Goal: Task Accomplishment & Management: Complete application form

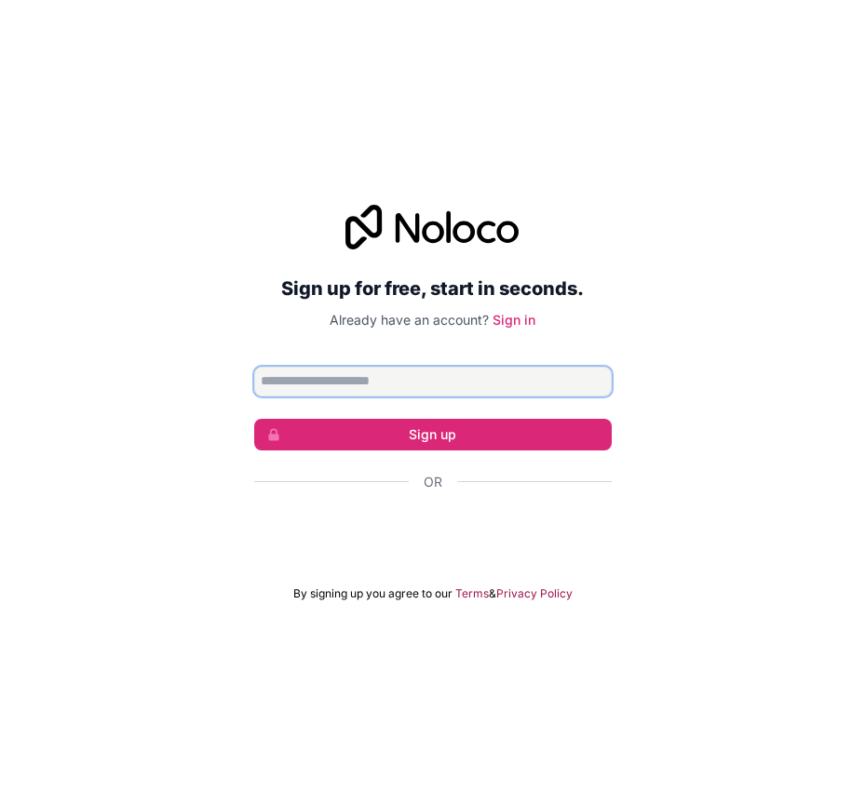
paste input "**********"
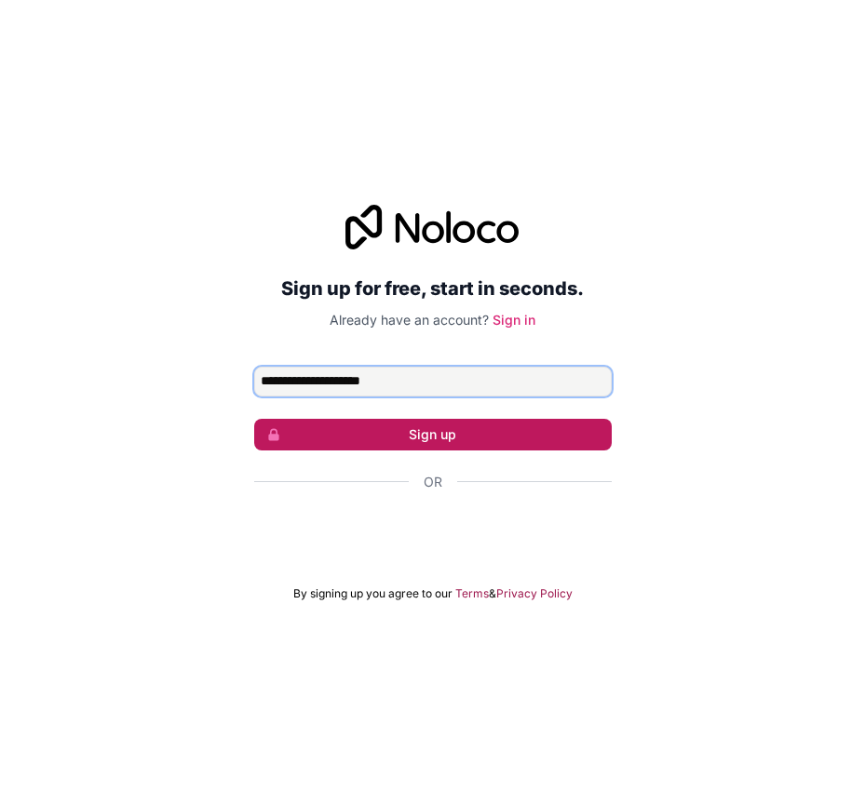
type input "**********"
click at [436, 432] on button "Sign up" at bounding box center [433, 435] width 358 height 32
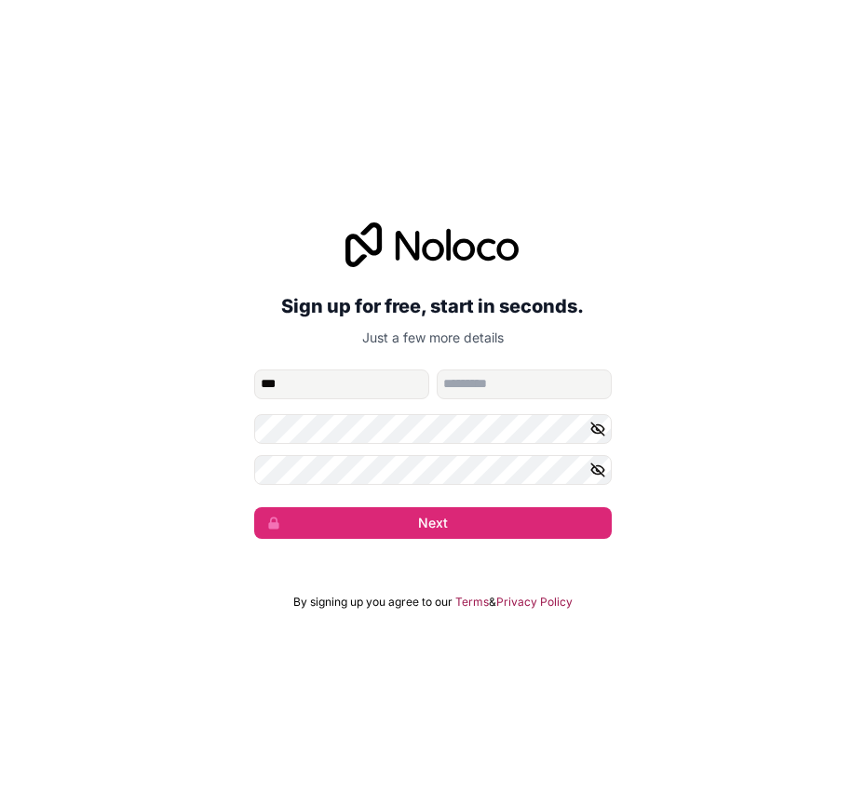
type input "***"
click at [455, 388] on input "family-name" at bounding box center [524, 385] width 175 height 30
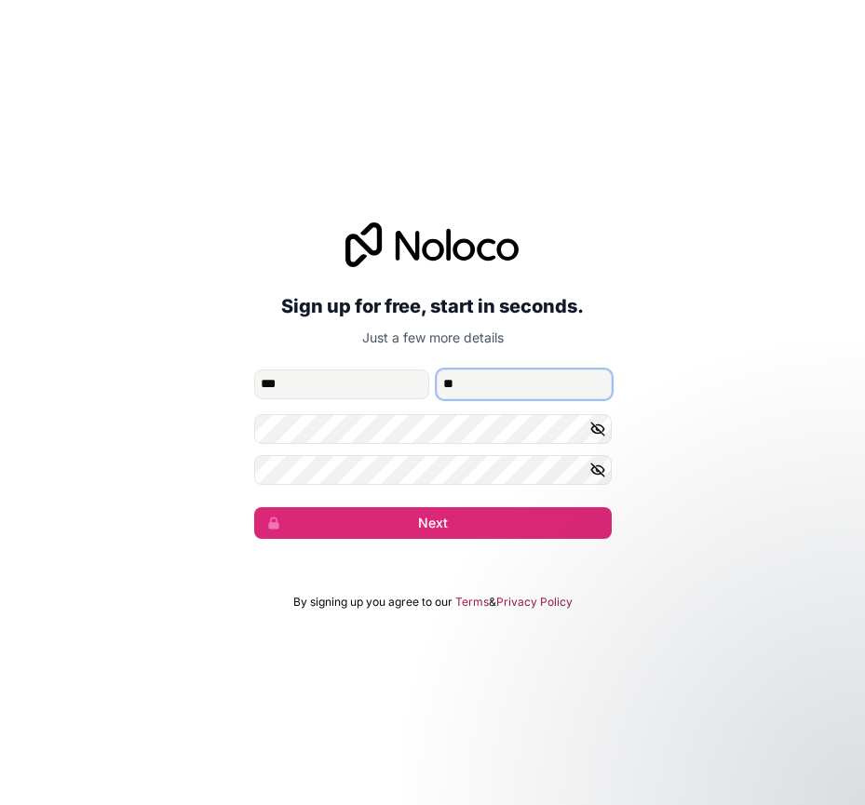
type input "**"
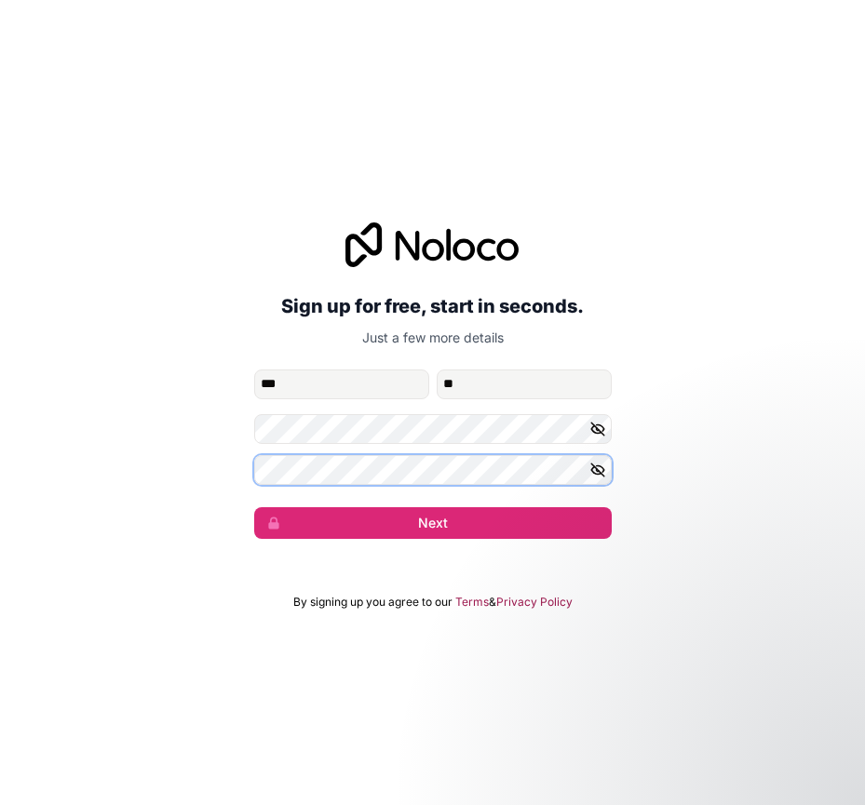
click at [27, 493] on div "**********" at bounding box center [432, 380] width 865 height 369
click at [601, 431] on icon "button" at bounding box center [597, 429] width 13 height 13
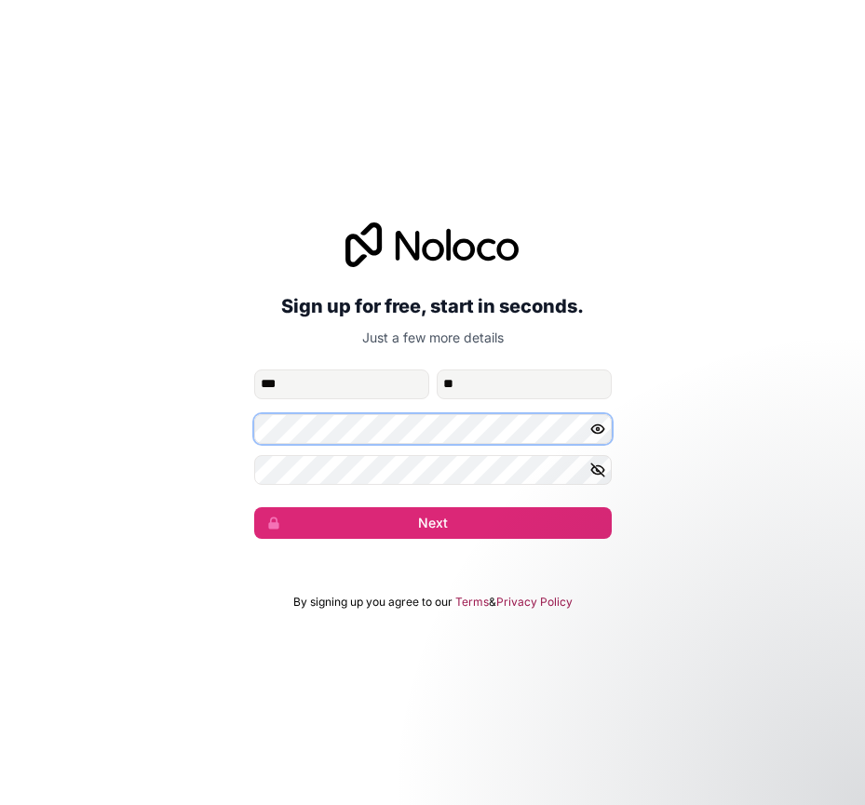
click at [230, 439] on div "**********" at bounding box center [432, 380] width 865 height 369
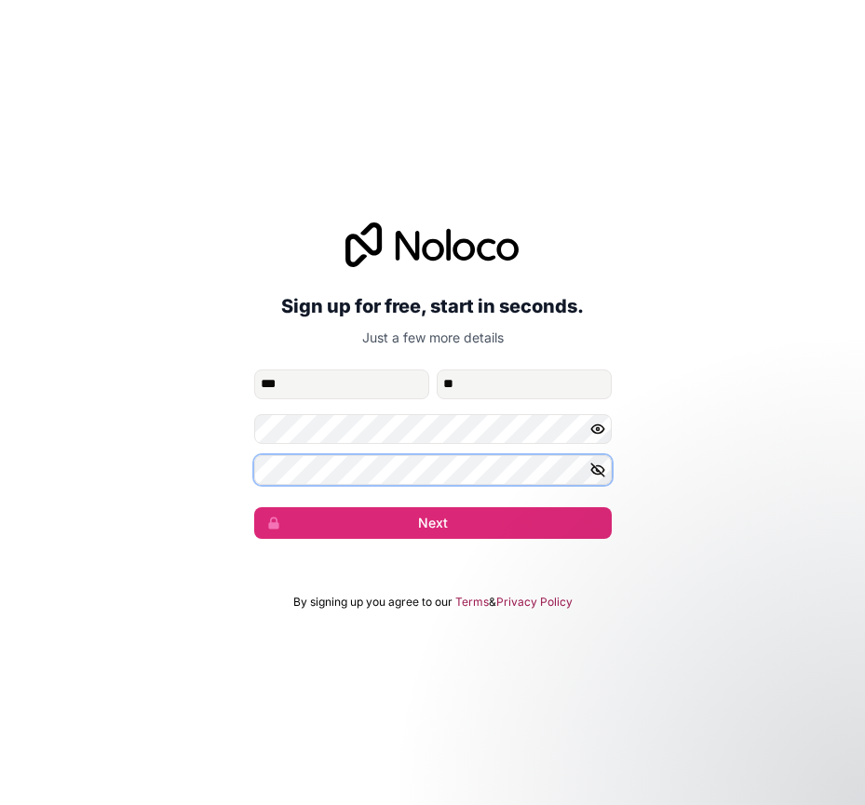
click at [200, 472] on div "**********" at bounding box center [432, 380] width 865 height 369
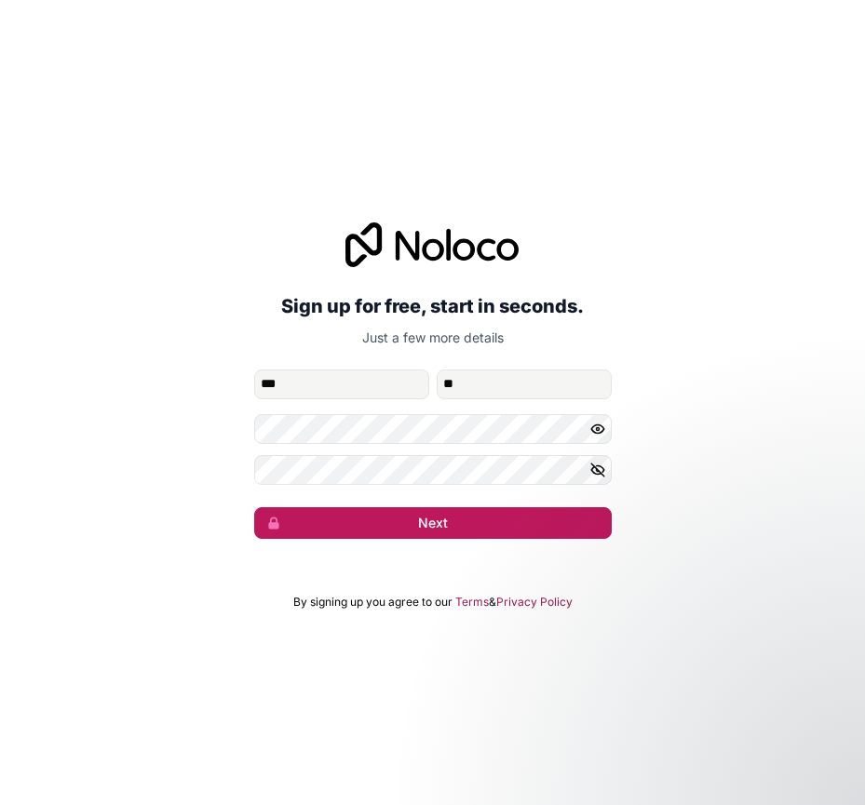
click at [439, 522] on button "Next" at bounding box center [433, 523] width 358 height 32
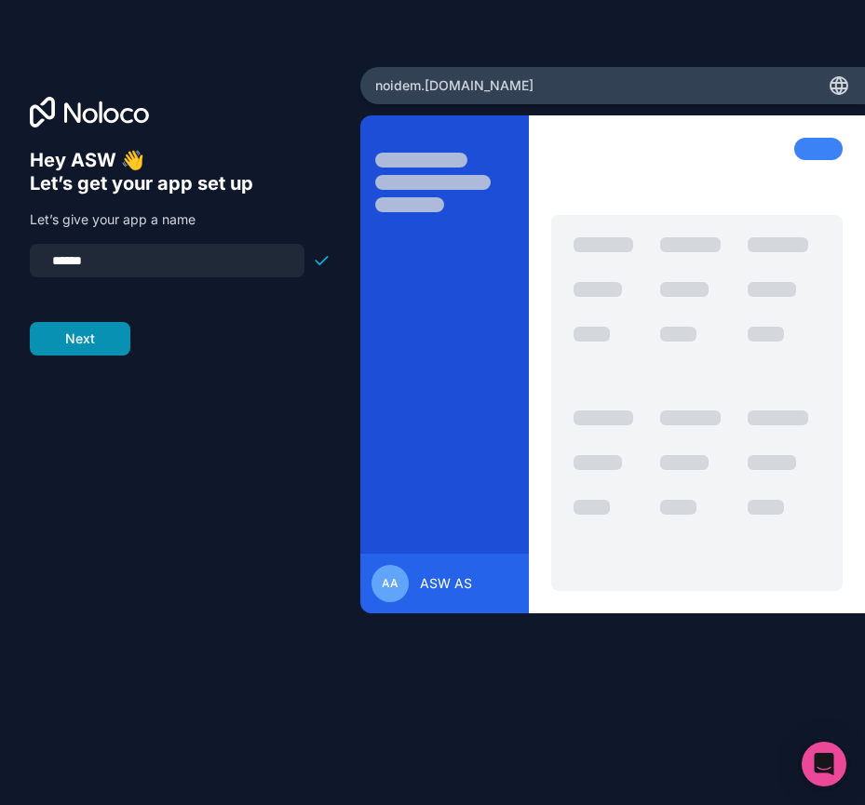
click at [100, 345] on button "Next" at bounding box center [80, 339] width 101 height 34
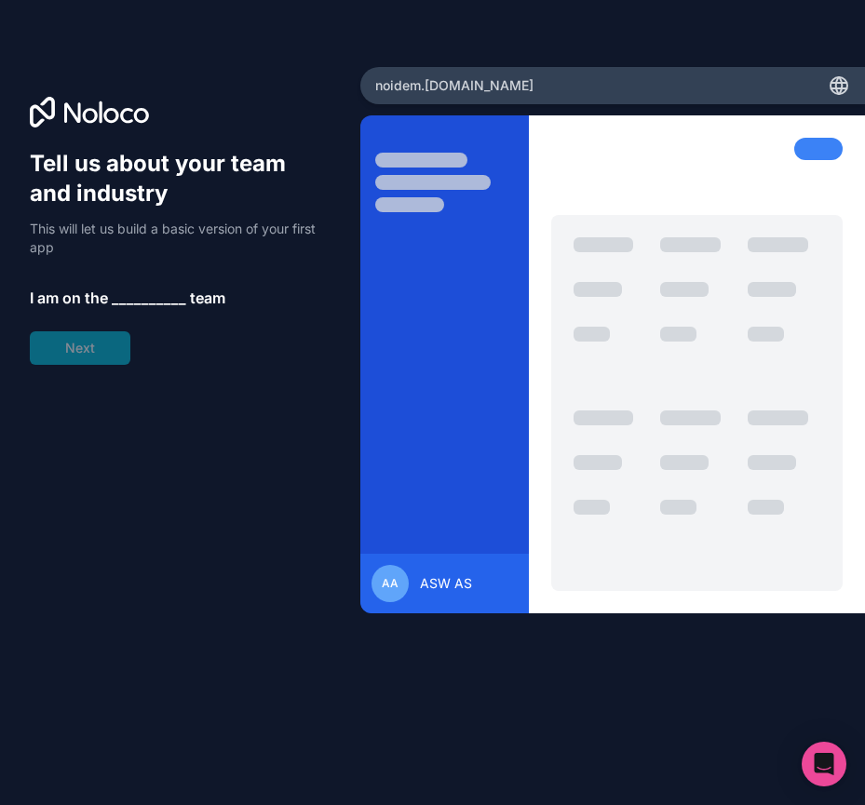
click at [155, 293] on span "__________" at bounding box center [149, 298] width 74 height 22
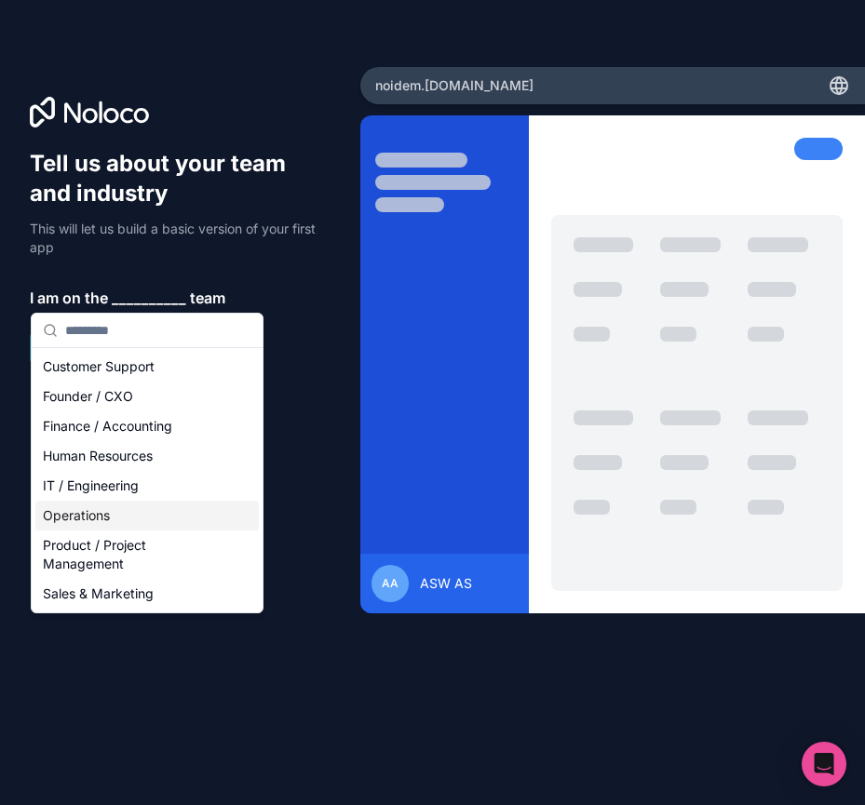
click at [106, 520] on div "Operations" at bounding box center [146, 516] width 223 height 30
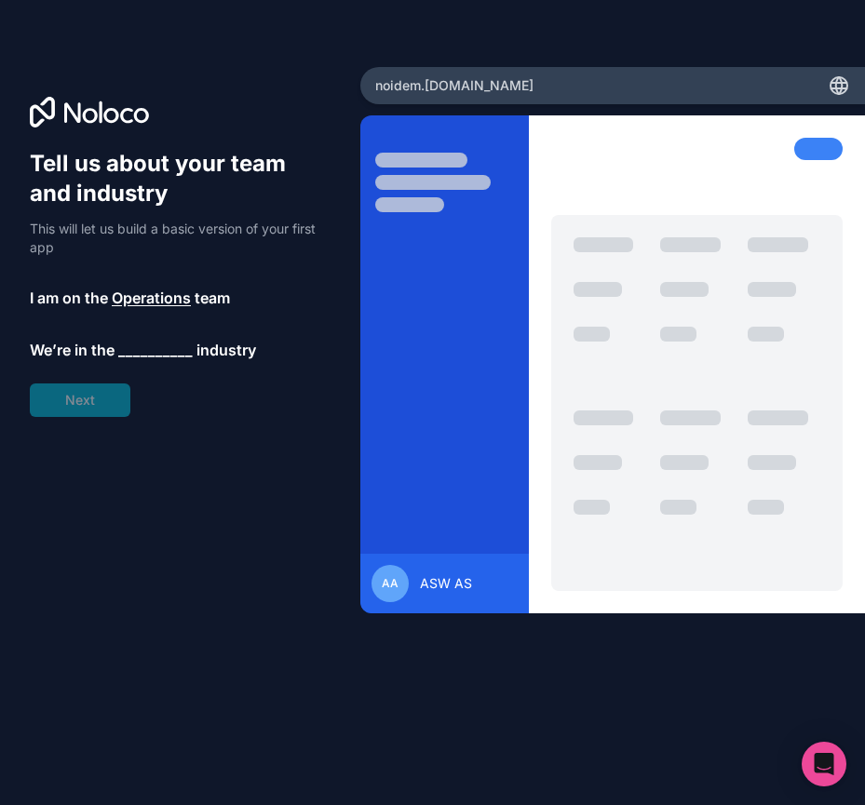
click at [164, 353] on span "__________" at bounding box center [155, 350] width 74 height 22
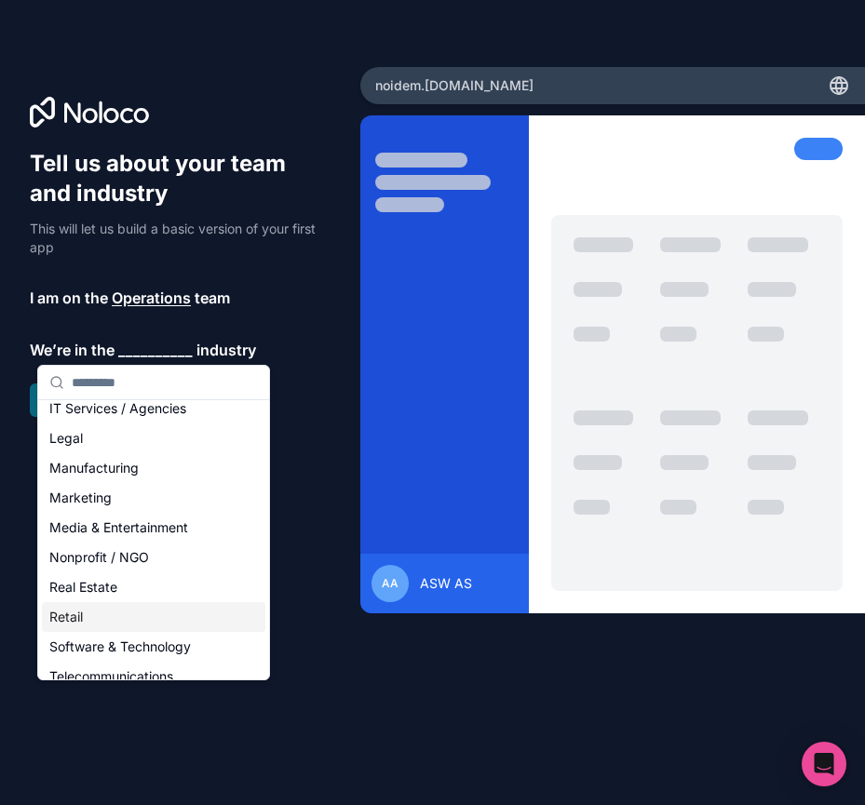
scroll to position [186, 0]
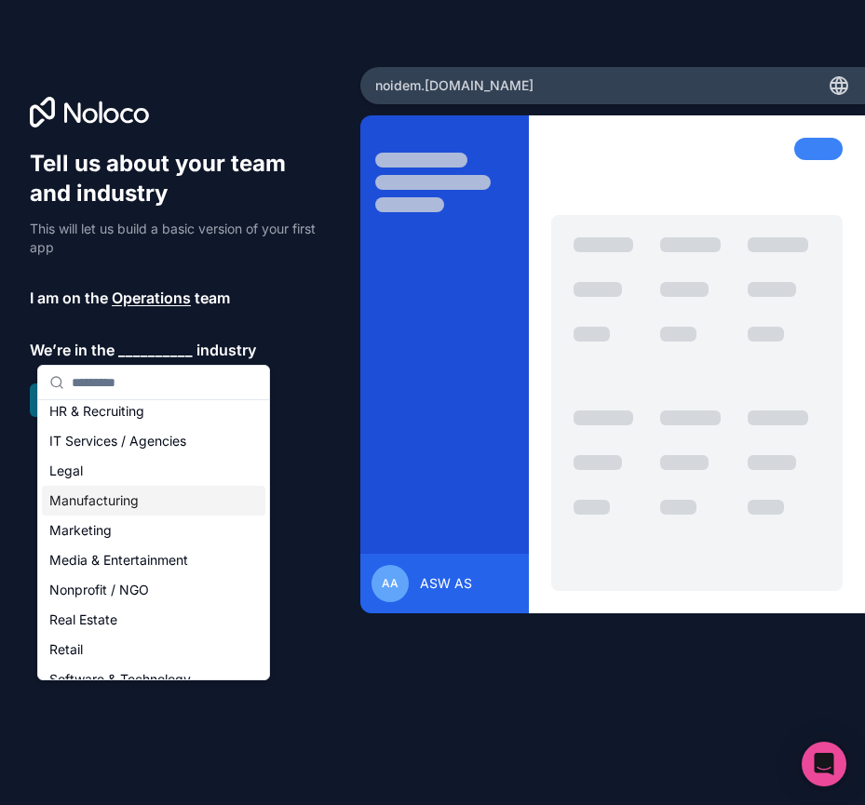
click at [110, 503] on div "Manufacturing" at bounding box center [153, 501] width 223 height 30
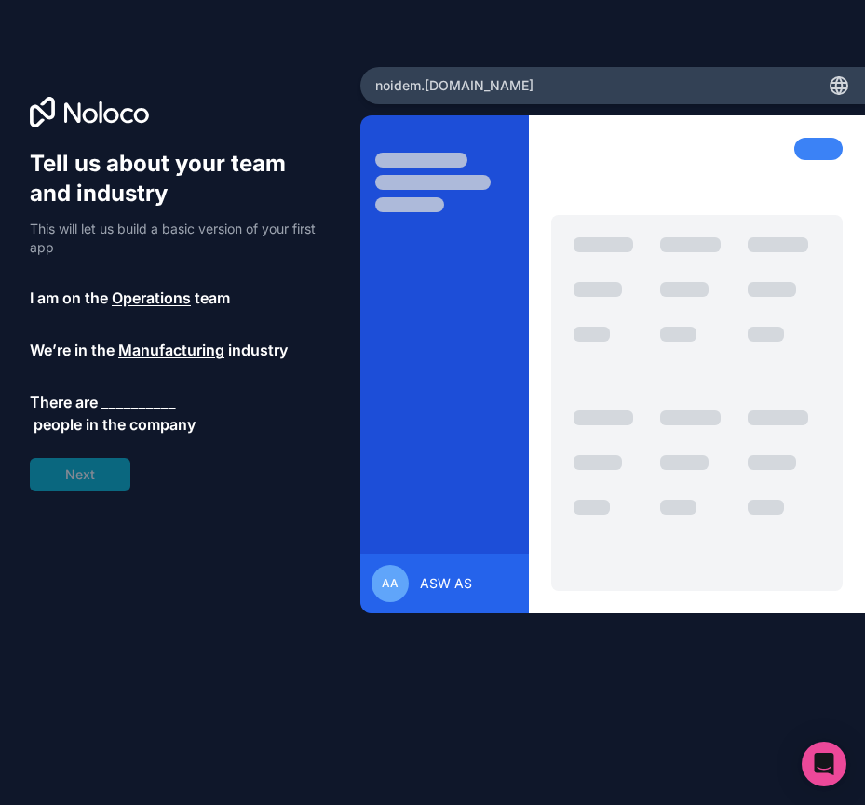
click at [165, 405] on span "__________" at bounding box center [138, 402] width 74 height 22
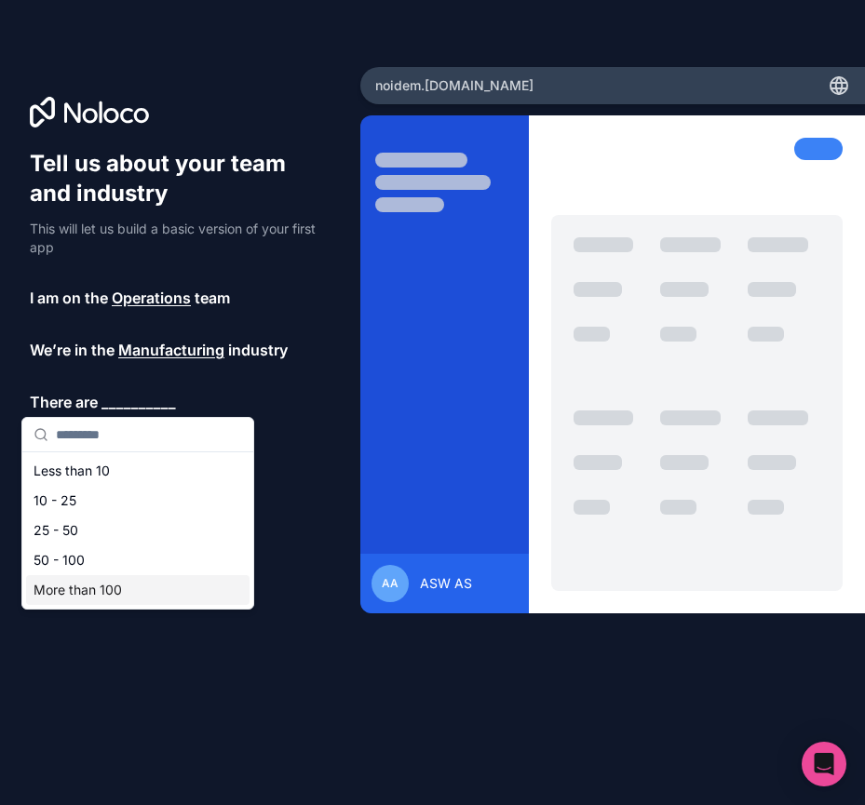
click at [109, 589] on div "More than 100" at bounding box center [137, 590] width 223 height 30
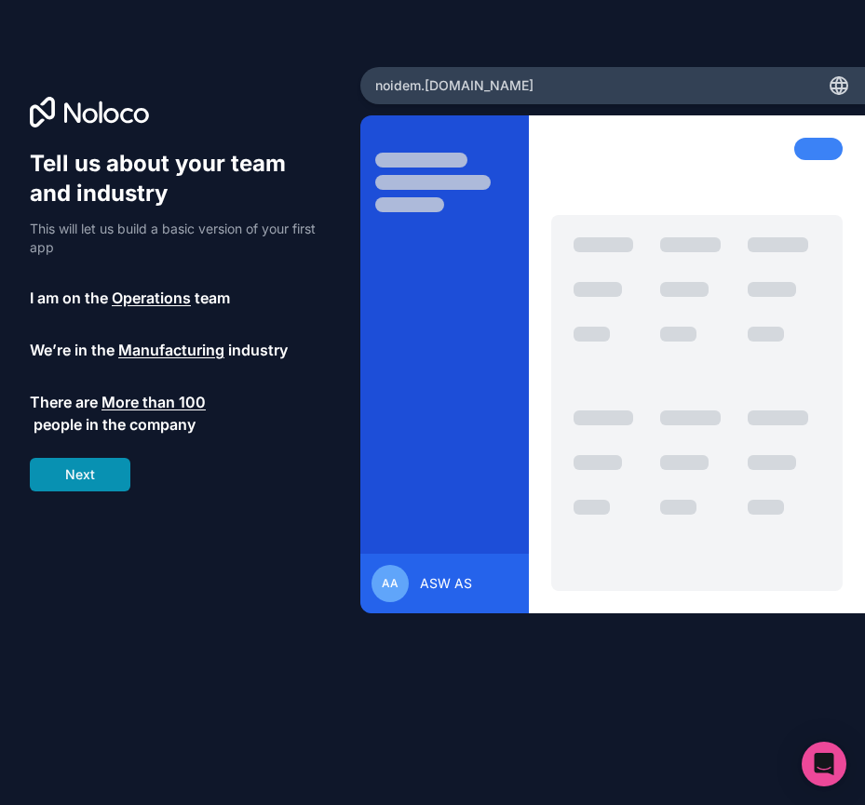
click at [89, 475] on button "Next" at bounding box center [80, 475] width 101 height 34
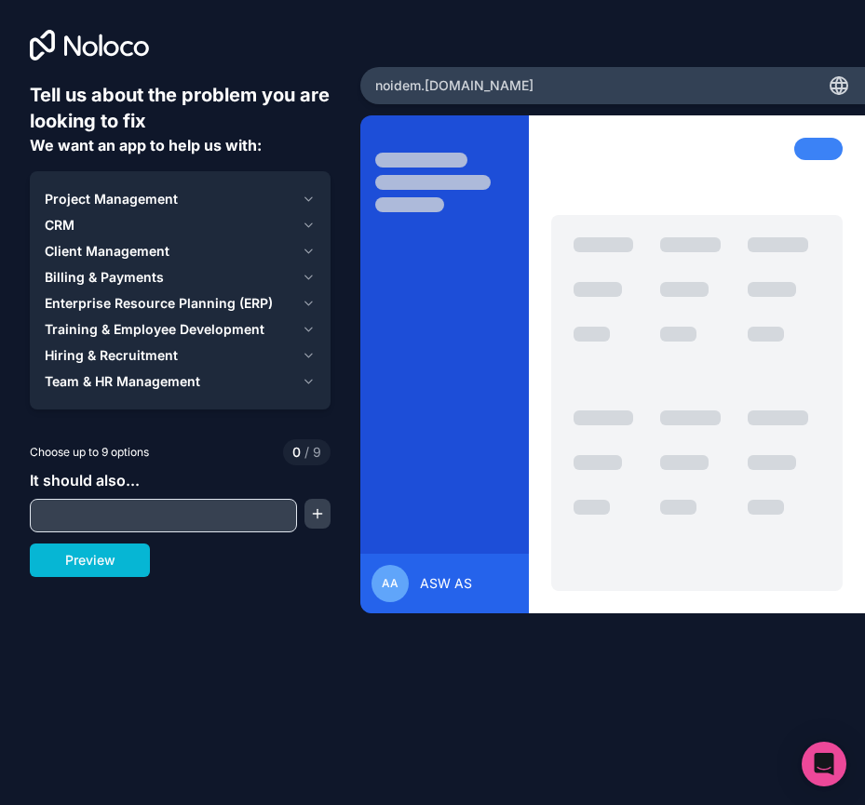
click at [111, 508] on input "text" at bounding box center [163, 516] width 258 height 26
type input "*"
click button "button" at bounding box center [317, 514] width 26 height 30
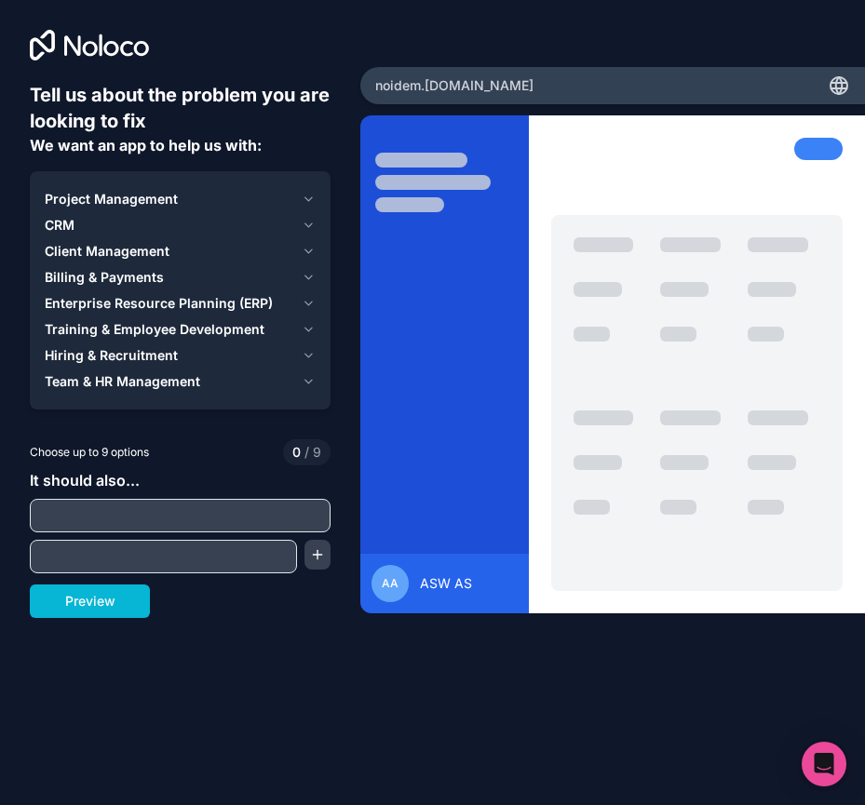
click at [110, 517] on input "text" at bounding box center [179, 516] width 291 height 26
type input "*"
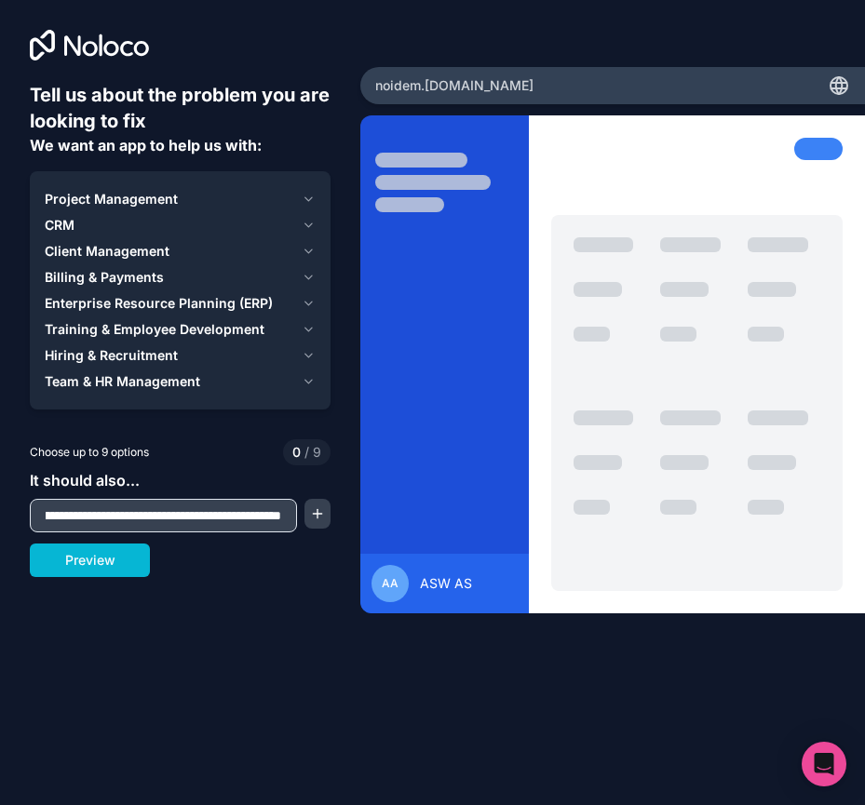
scroll to position [0, 442]
type input "**********"
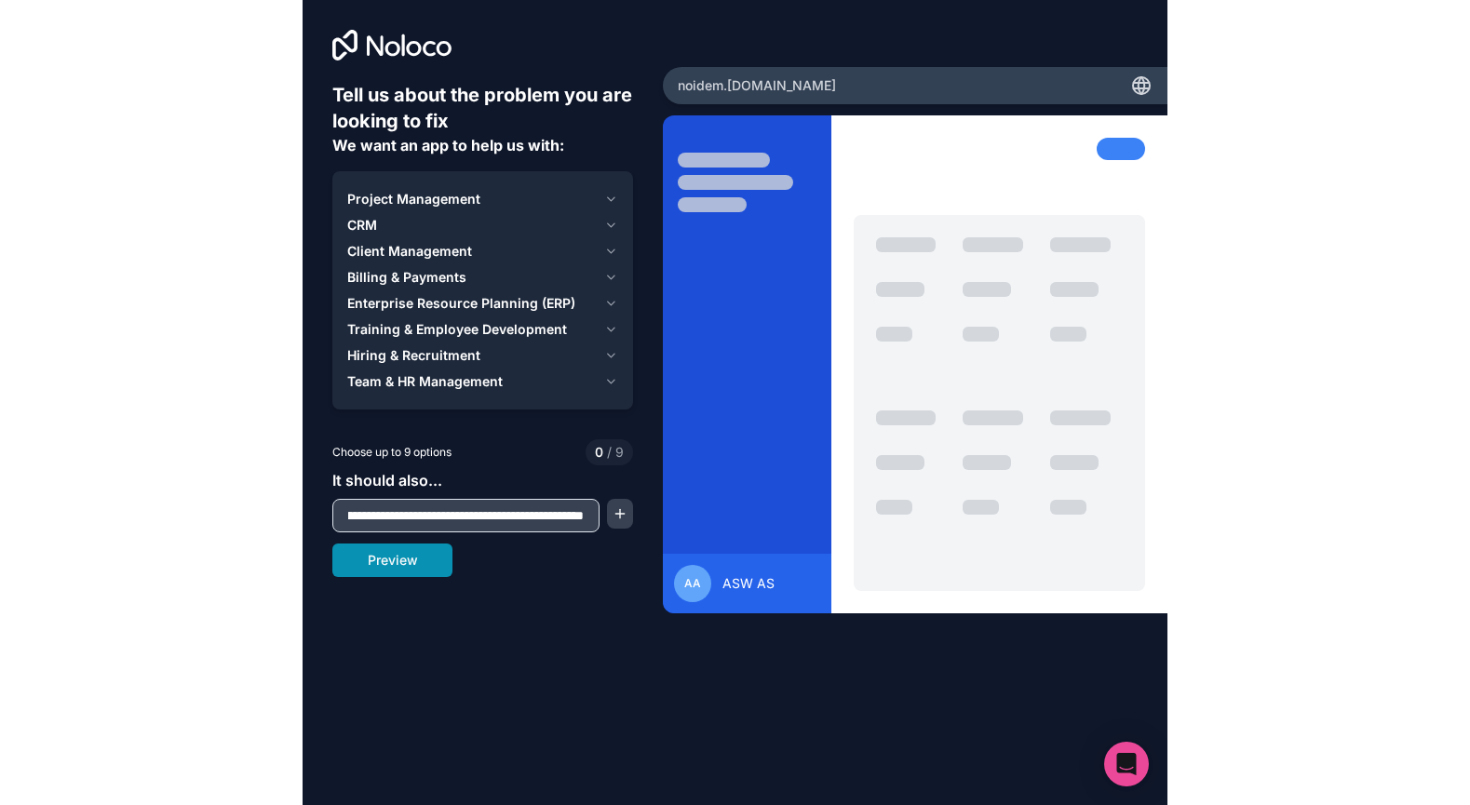
scroll to position [0, 0]
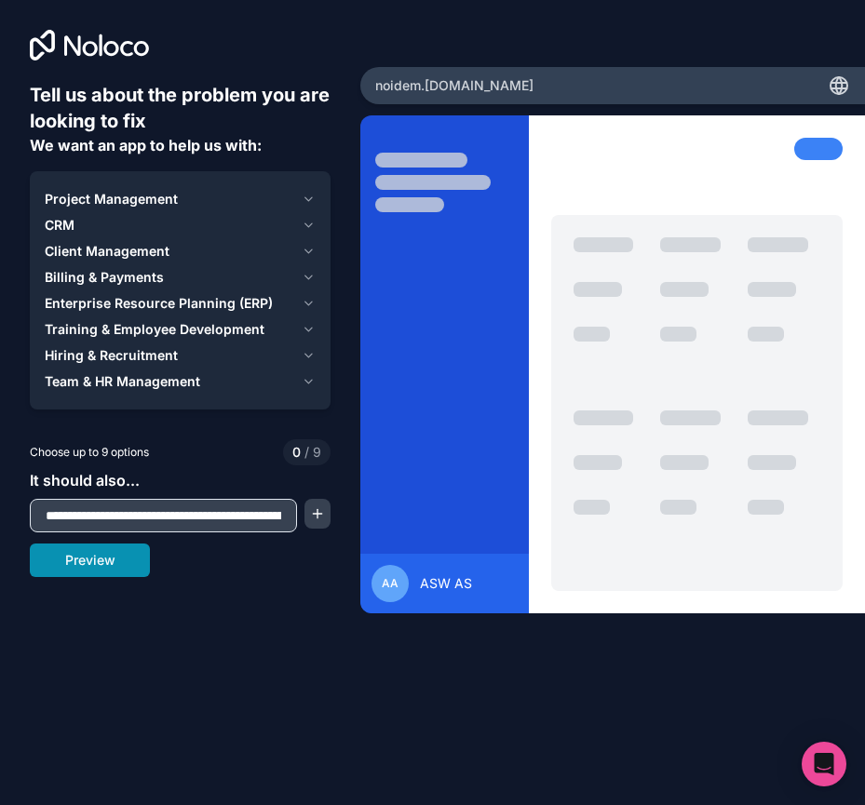
click at [115, 565] on button "Preview" at bounding box center [90, 561] width 120 height 34
click at [309, 196] on icon "button" at bounding box center [309, 199] width 14 height 15
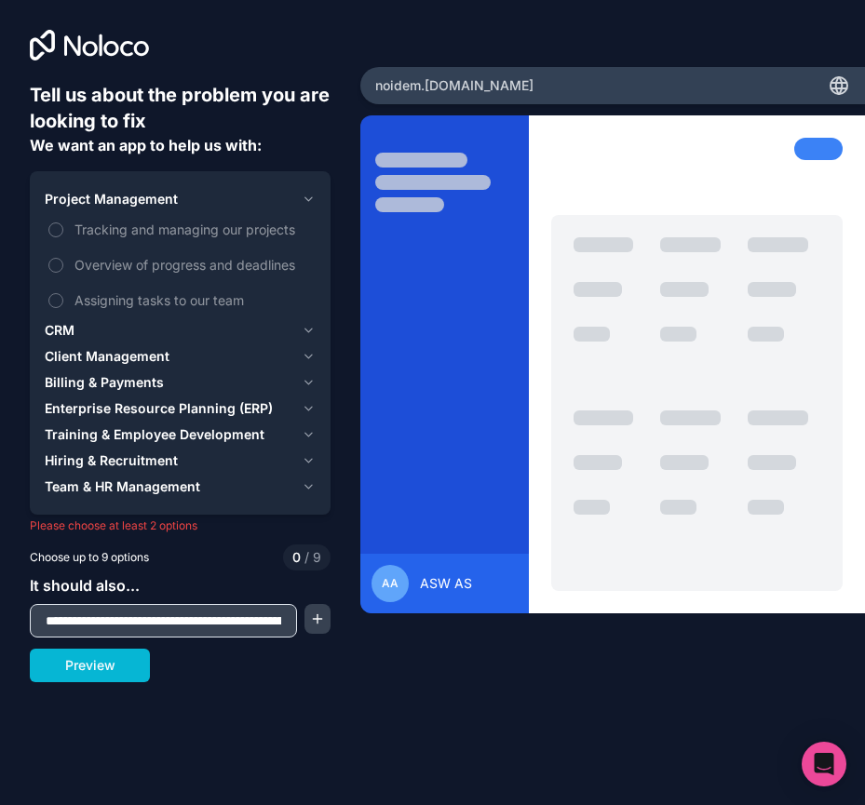
click at [309, 196] on icon "button" at bounding box center [309, 199] width 14 height 15
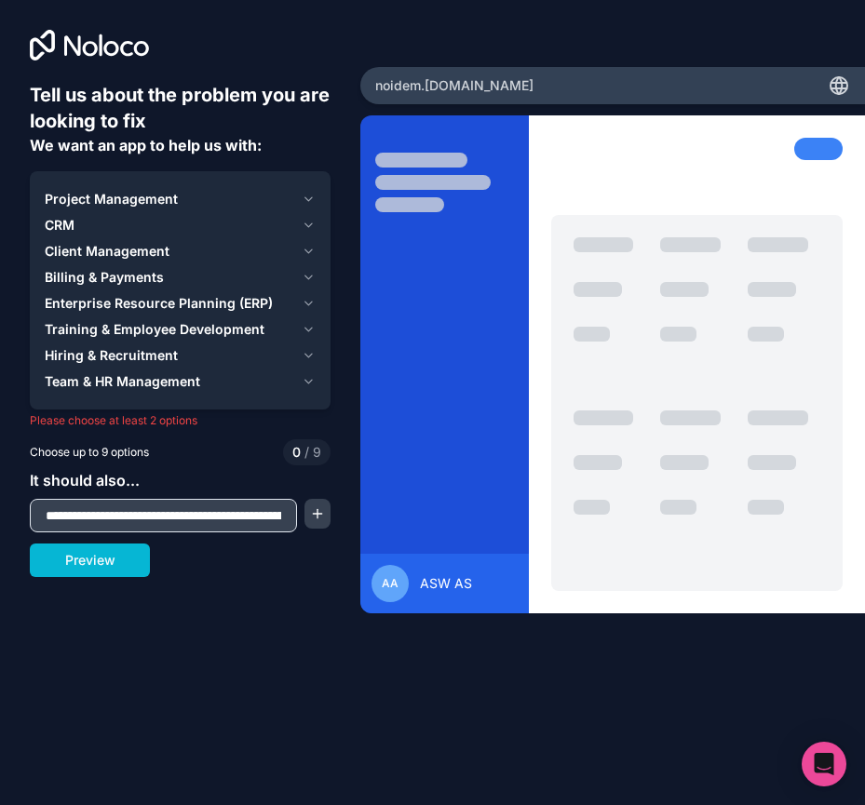
click at [305, 196] on icon "button" at bounding box center [309, 199] width 14 height 15
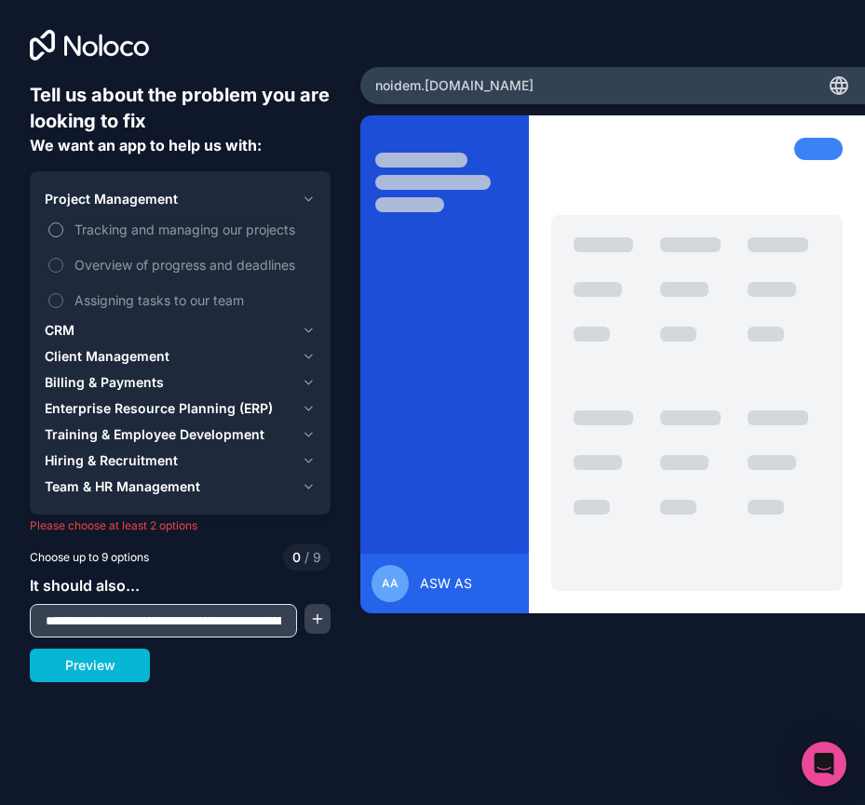
click at [74, 230] on label "Tracking and managing our projects" at bounding box center [180, 229] width 271 height 34
click at [63, 230] on button "Tracking and managing our projects" at bounding box center [55, 230] width 15 height 15
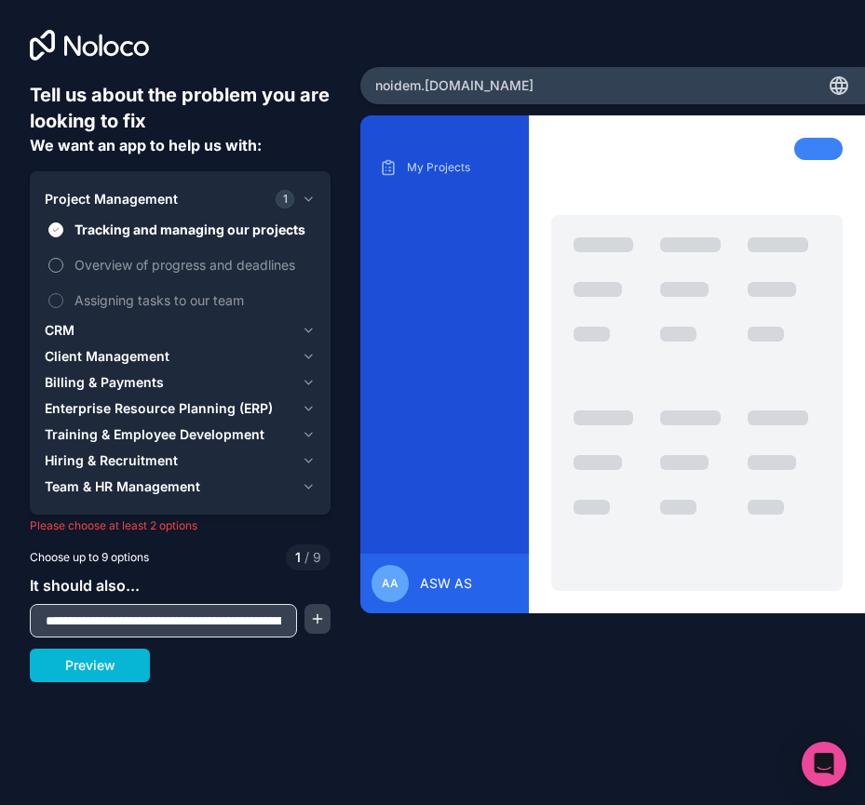
click at [101, 267] on span "Overview of progress and deadlines" at bounding box center [192, 265] width 237 height 20
click at [63, 267] on button "Overview of progress and deadlines" at bounding box center [55, 265] width 15 height 15
click at [101, 301] on span "Assigning tasks to our team" at bounding box center [192, 300] width 237 height 20
click at [63, 301] on button "Assigning tasks to our team" at bounding box center [55, 300] width 15 height 15
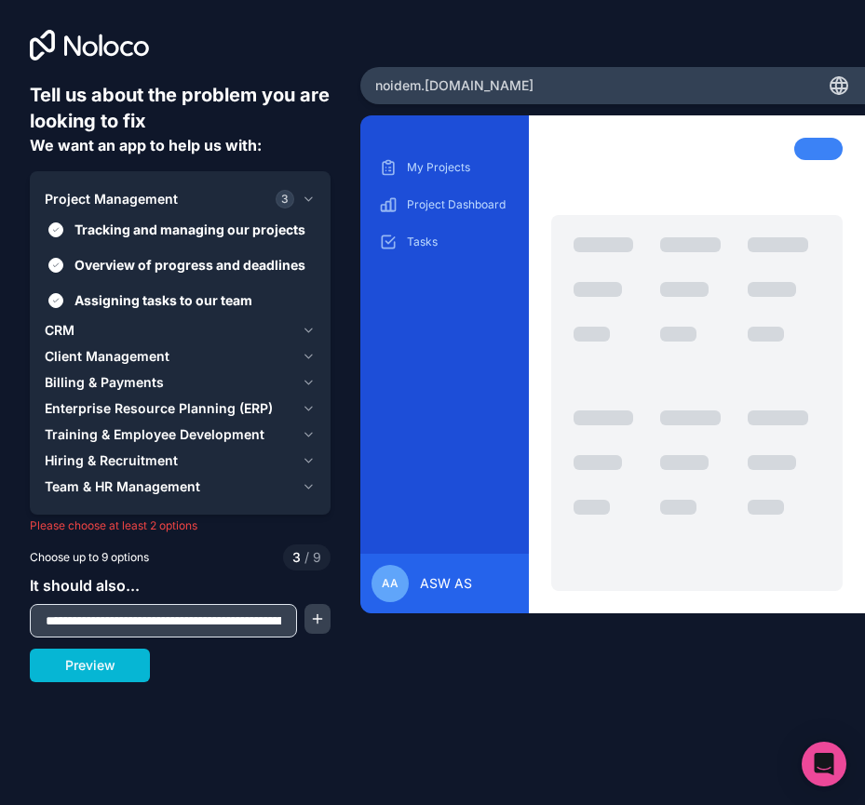
click at [307, 324] on icon "button" at bounding box center [309, 330] width 14 height 15
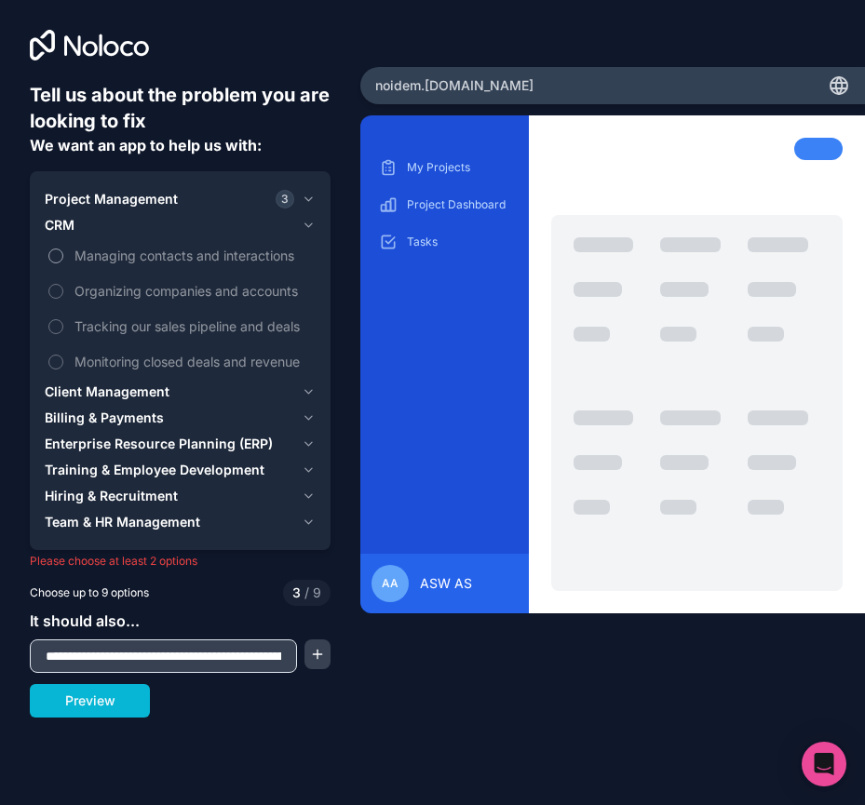
click at [162, 259] on span "Managing contacts and interactions" at bounding box center [192, 256] width 237 height 20
click at [63, 259] on button "Managing contacts and interactions" at bounding box center [55, 256] width 15 height 15
drag, startPoint x: 152, startPoint y: 294, endPoint x: 128, endPoint y: 308, distance: 27.1
click at [152, 295] on span "Organizing companies and accounts" at bounding box center [192, 291] width 237 height 20
click at [63, 295] on button "Organizing companies and accounts" at bounding box center [55, 291] width 15 height 15
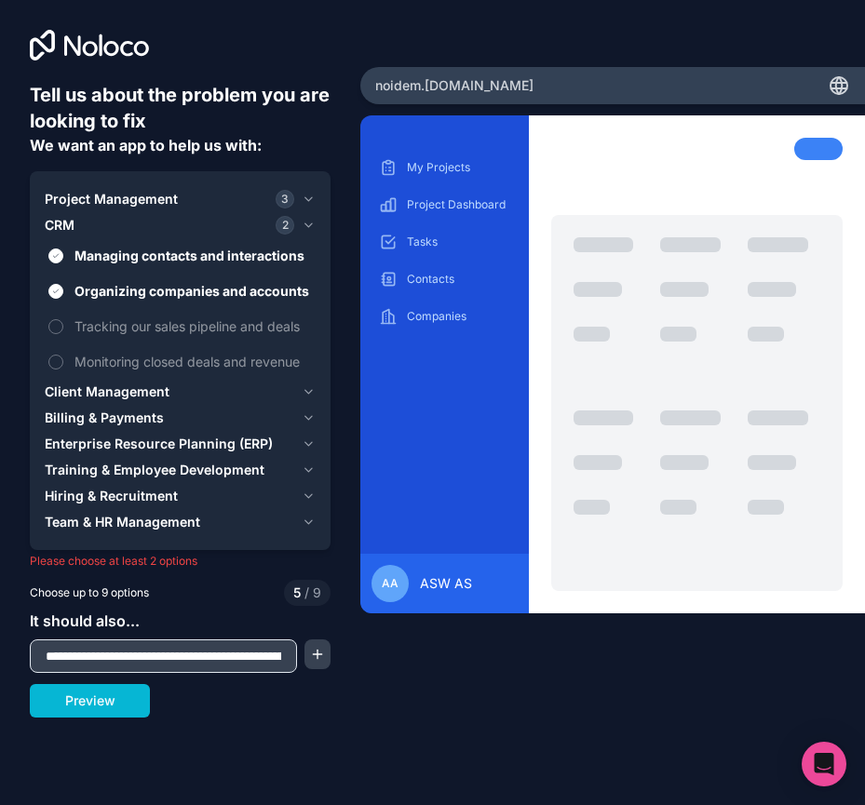
click at [303, 391] on icon "button" at bounding box center [309, 392] width 14 height 15
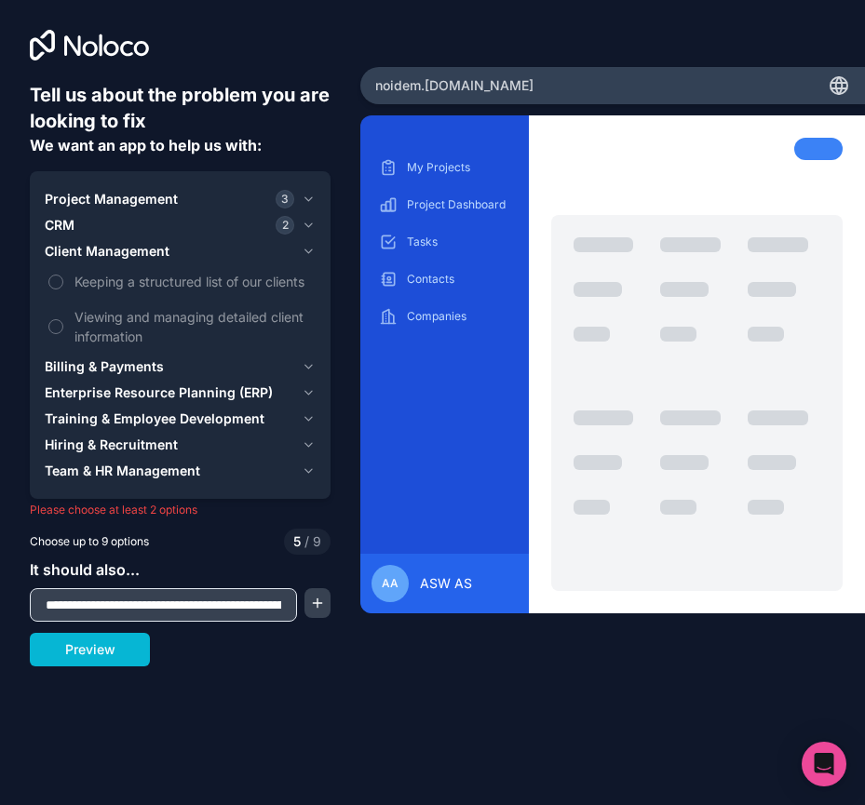
click at [302, 368] on icon "button" at bounding box center [309, 366] width 14 height 15
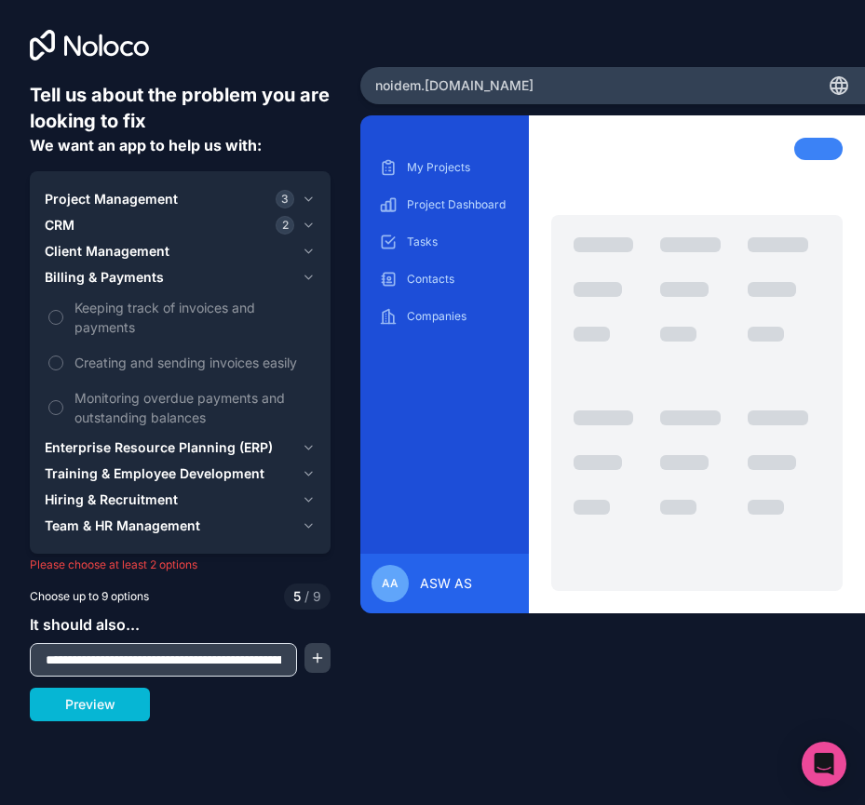
click at [307, 446] on icon "button" at bounding box center [309, 447] width 14 height 15
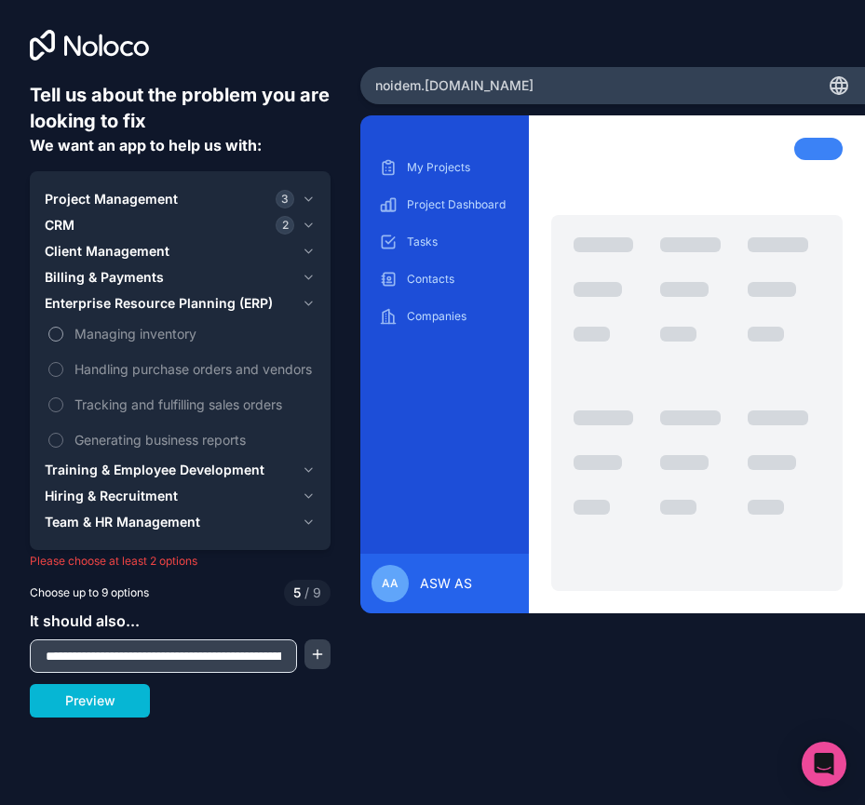
click at [70, 331] on label "Managing inventory" at bounding box center [180, 334] width 271 height 34
click at [63, 331] on button "Managing inventory" at bounding box center [55, 334] width 15 height 15
click at [66, 457] on label "Generating business reports" at bounding box center [180, 440] width 271 height 34
click at [63, 448] on button "Generating business reports" at bounding box center [55, 440] width 15 height 15
click at [311, 479] on button "Training & Employee Development" at bounding box center [180, 470] width 271 height 26
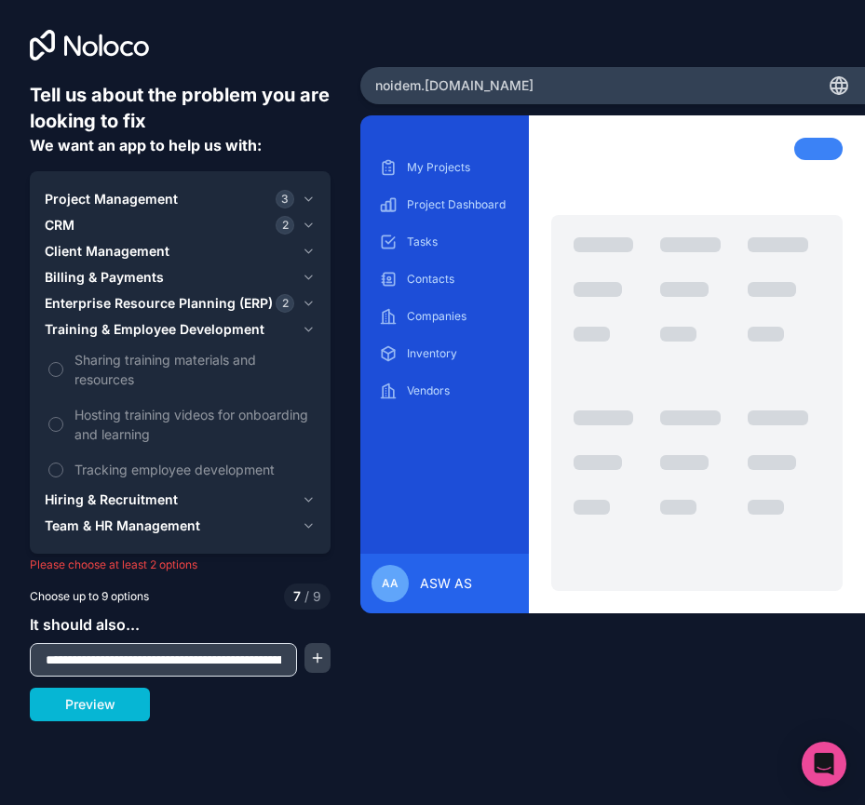
click at [304, 499] on icon "button" at bounding box center [309, 500] width 14 height 15
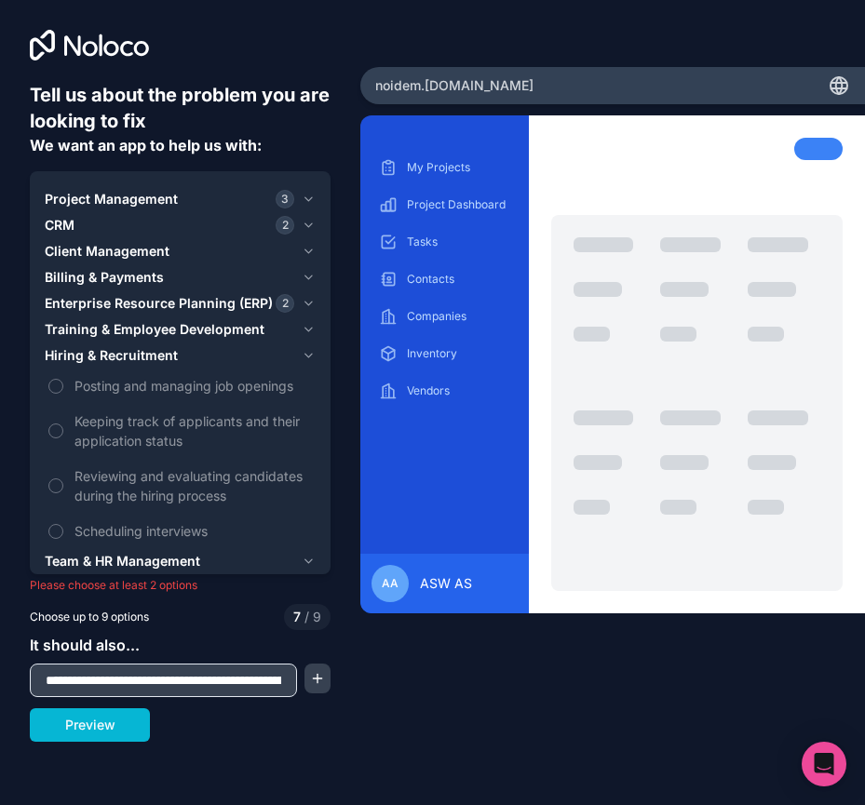
click at [299, 555] on button "Team & HR Management" at bounding box center [180, 561] width 271 height 26
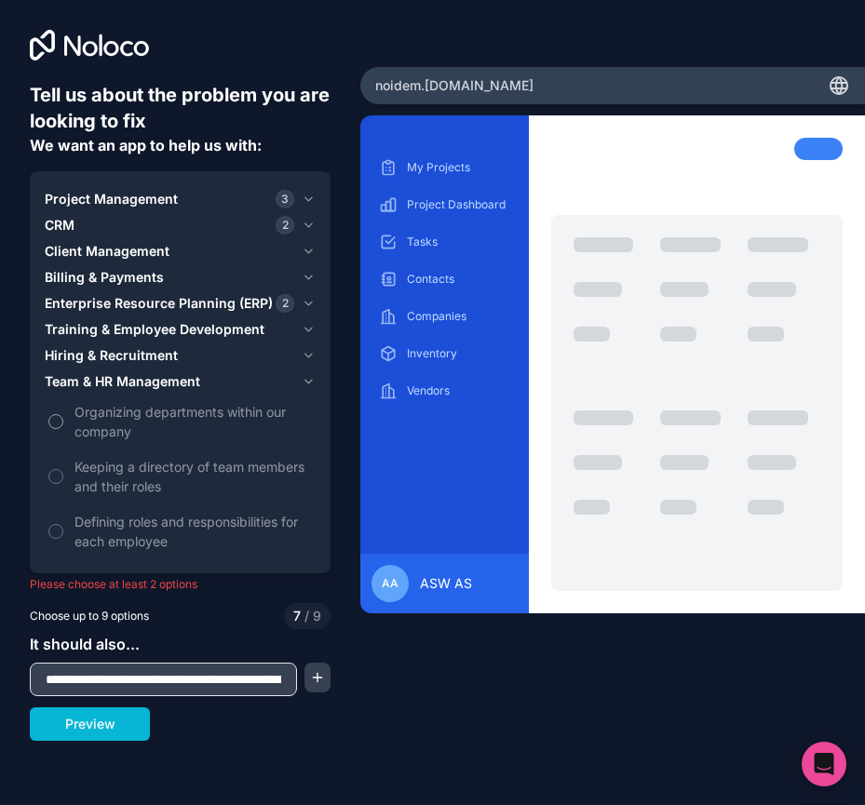
click at [64, 417] on label "Organizing departments within our company" at bounding box center [180, 422] width 271 height 54
click at [63, 417] on button "Organizing departments within our company" at bounding box center [55, 421] width 15 height 15
click at [307, 195] on icon "button" at bounding box center [309, 199] width 14 height 15
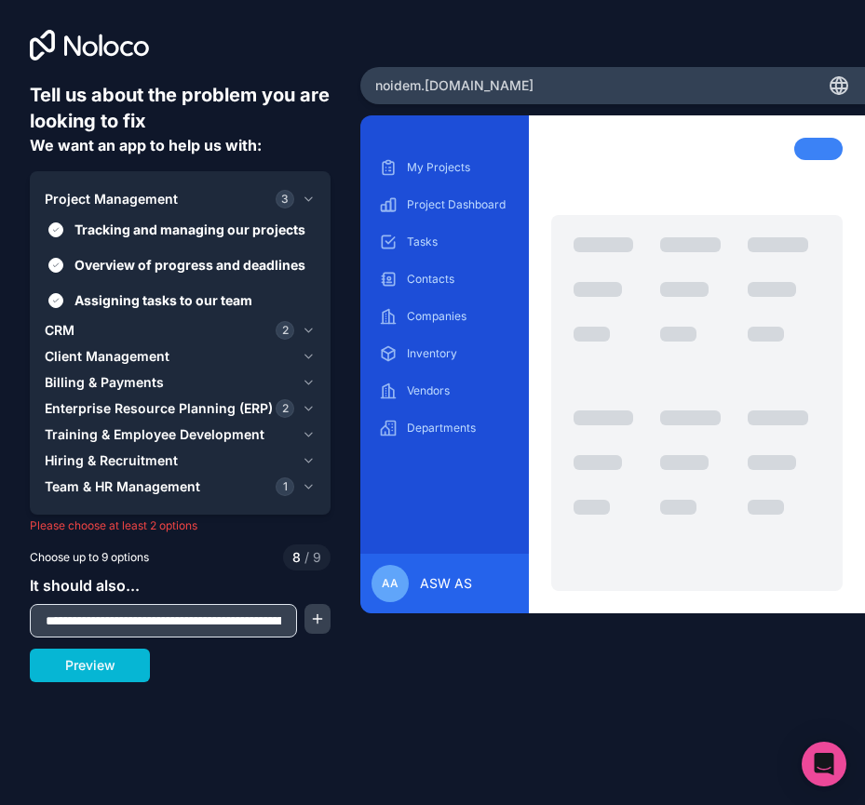
click at [307, 195] on icon "button" at bounding box center [309, 199] width 14 height 15
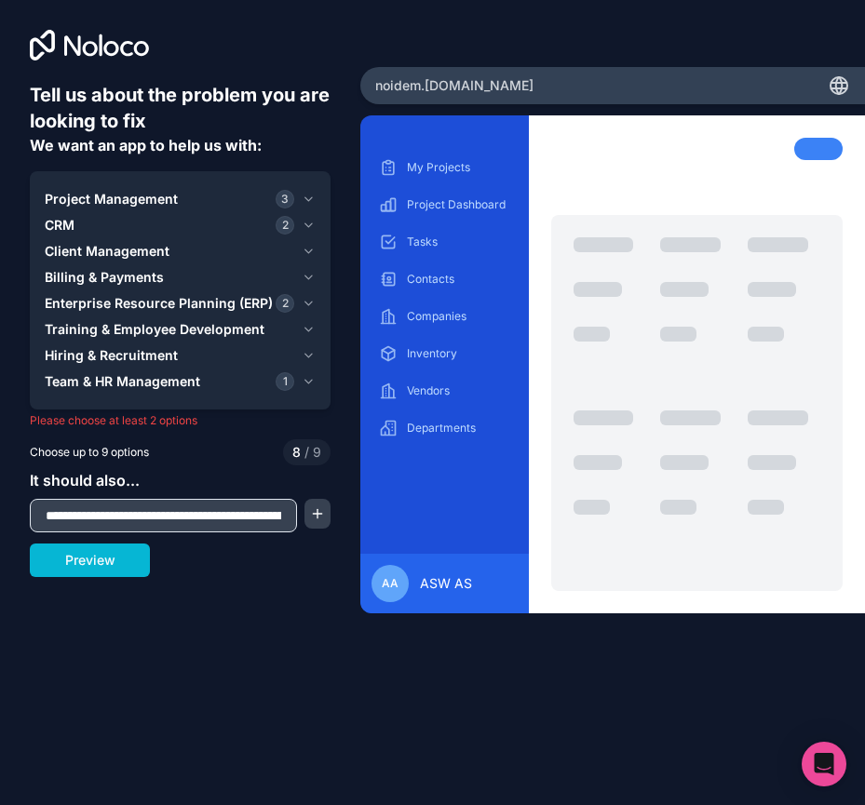
click at [306, 225] on icon "button" at bounding box center [308, 225] width 7 height 4
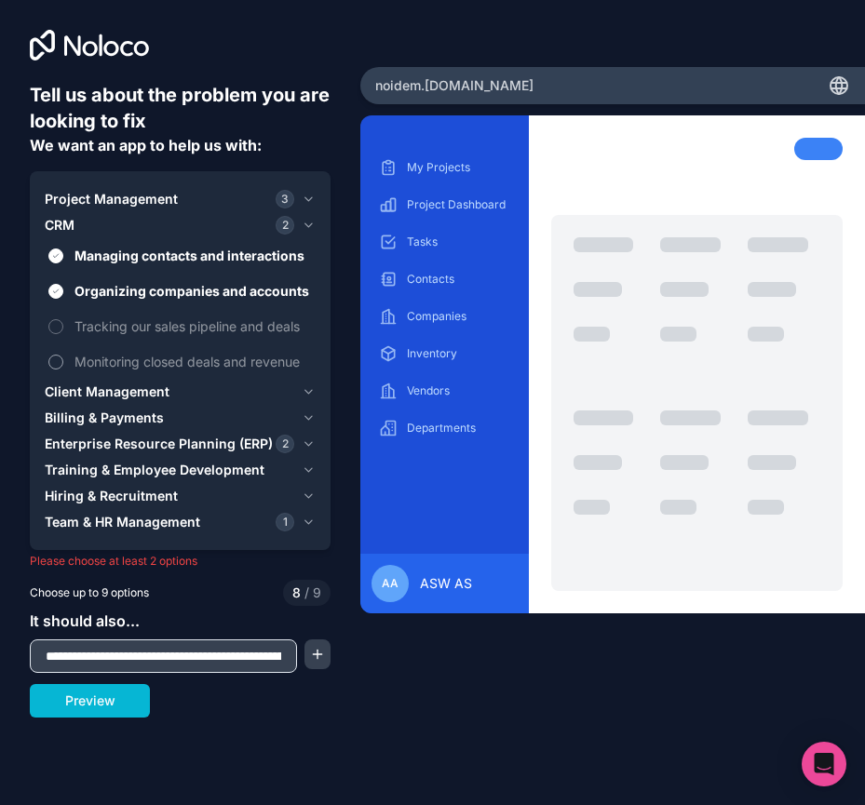
click at [163, 364] on span "Monitoring closed deals and revenue" at bounding box center [192, 362] width 237 height 20
click at [63, 364] on button "Monitoring closed deals and revenue" at bounding box center [55, 362] width 15 height 15
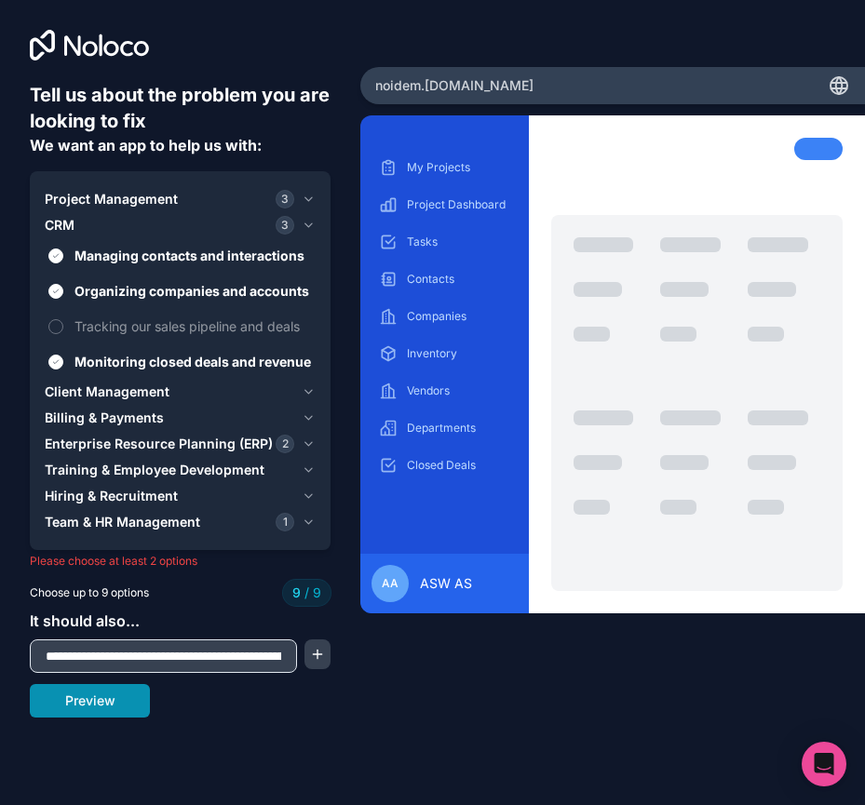
click at [105, 693] on button "Preview" at bounding box center [90, 701] width 120 height 34
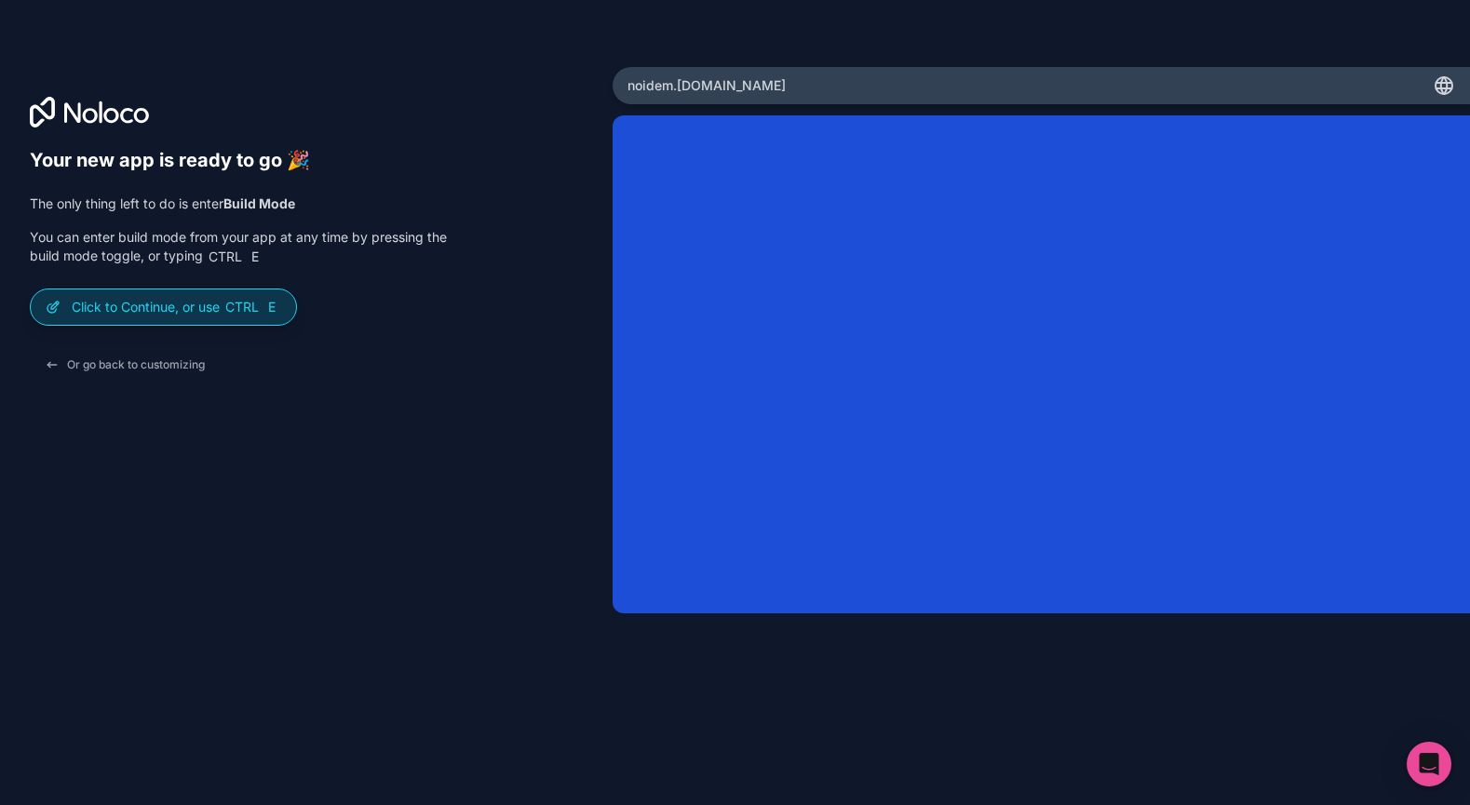
click at [250, 313] on span "Ctrl" at bounding box center [241, 307] width 37 height 17
